Goal: Information Seeking & Learning: Learn about a topic

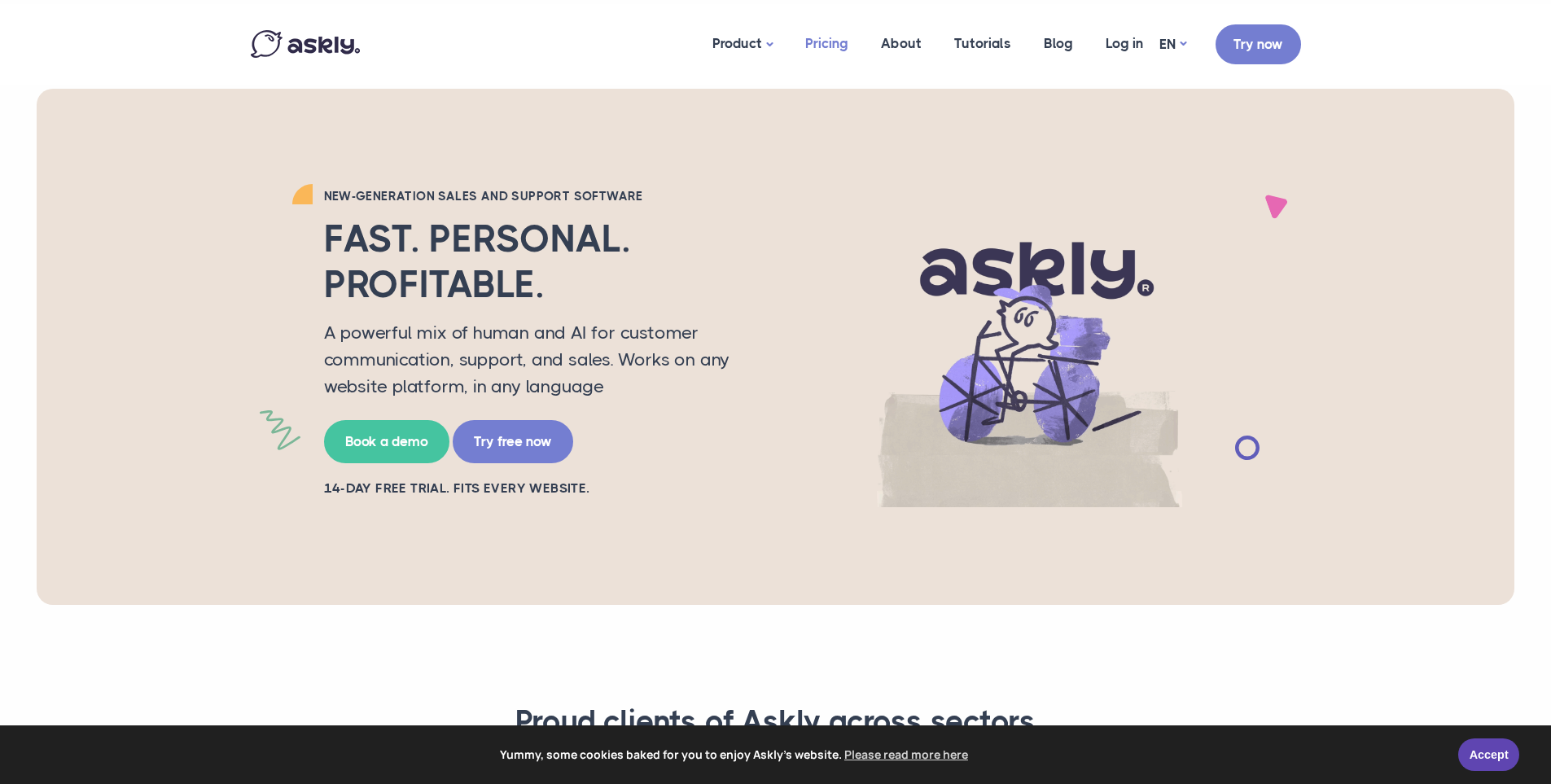
click at [827, 44] on link "Pricing" at bounding box center [827, 43] width 76 height 79
